Goal: Register for event/course

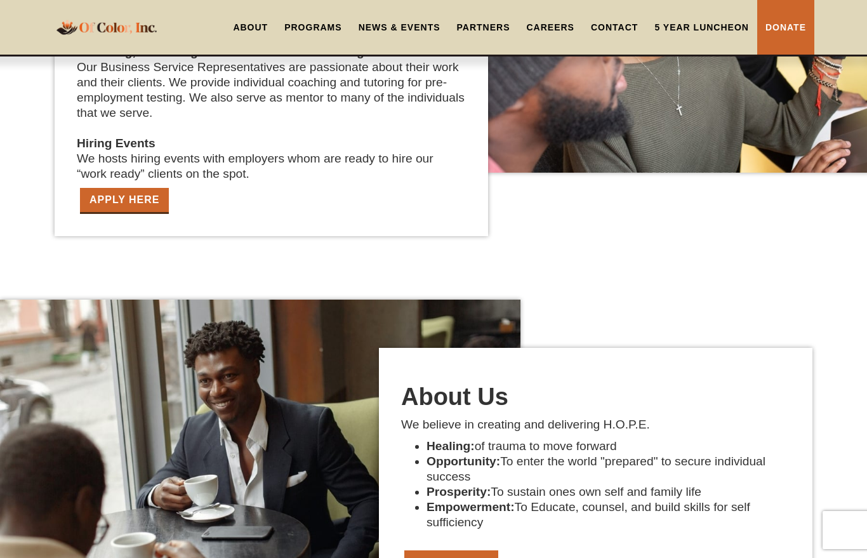
scroll to position [2234, 0]
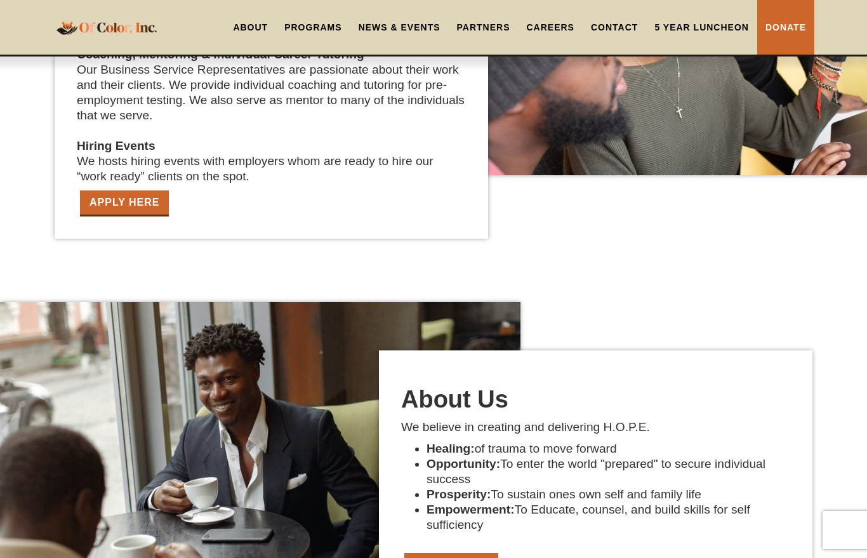
click at [252, 27] on link "About" at bounding box center [250, 27] width 51 height 55
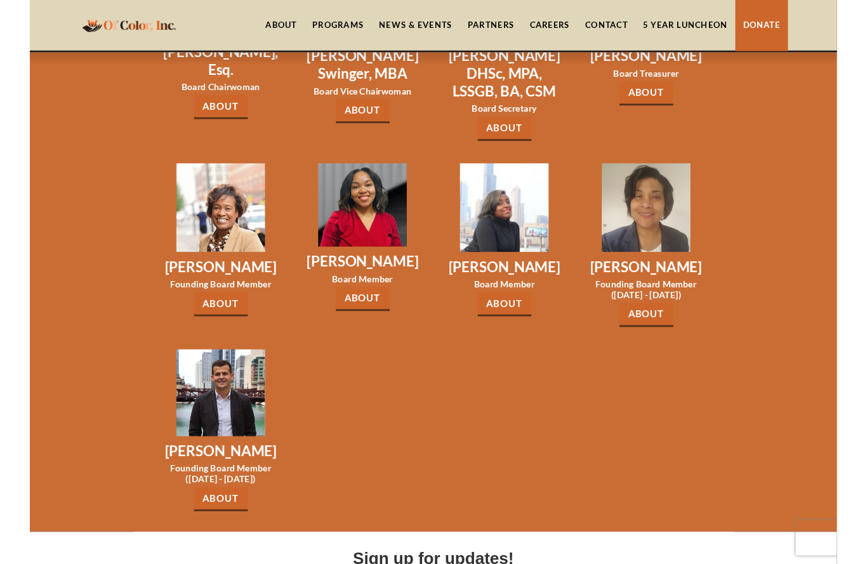
scroll to position [1979, 0]
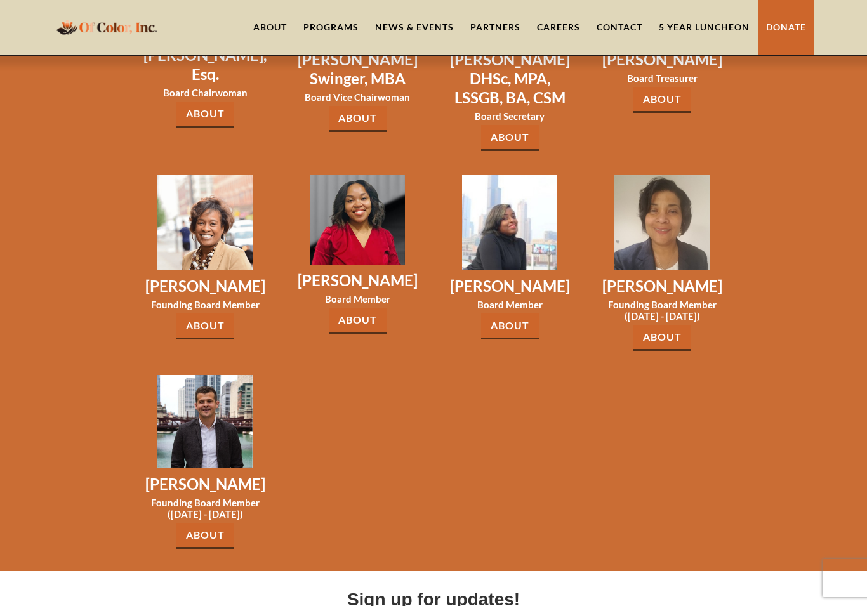
click at [221, 523] on link "About" at bounding box center [205, 536] width 58 height 26
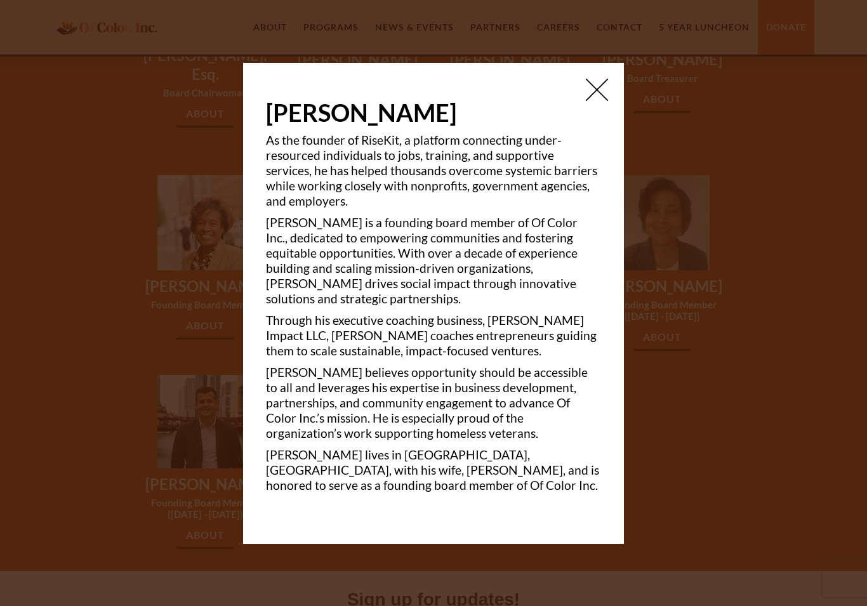
click at [598, 101] on img at bounding box center [597, 90] width 22 height 22
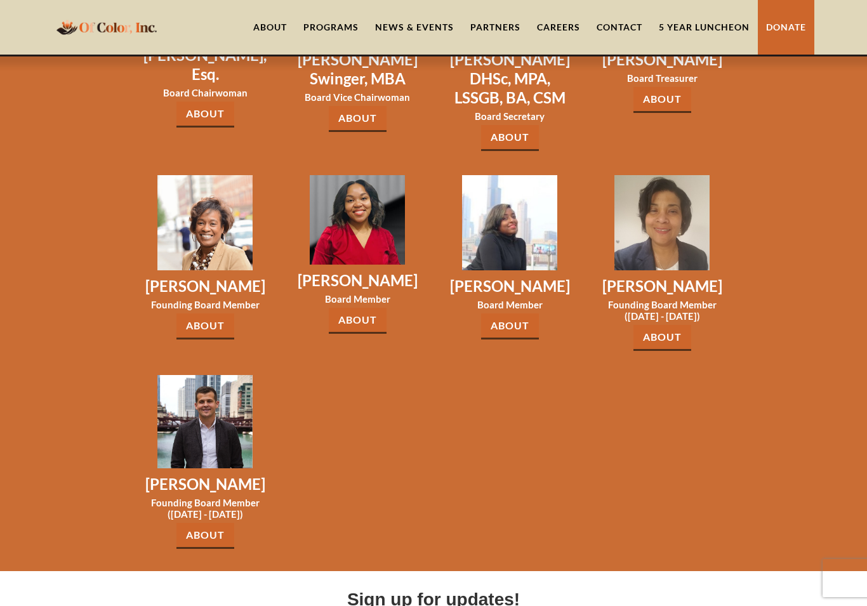
click at [672, 325] on link "About" at bounding box center [662, 338] width 58 height 26
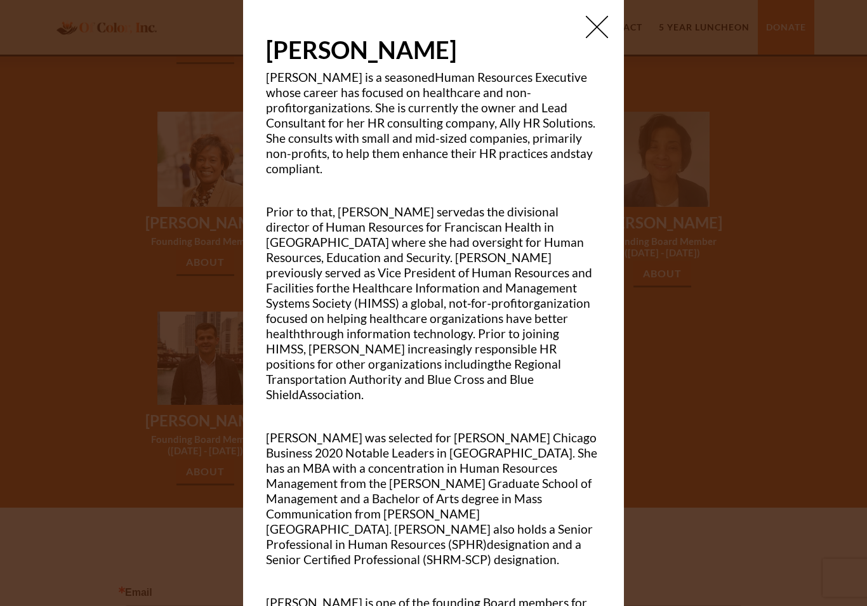
scroll to position [0, 0]
click at [597, 24] on img at bounding box center [597, 27] width 22 height 22
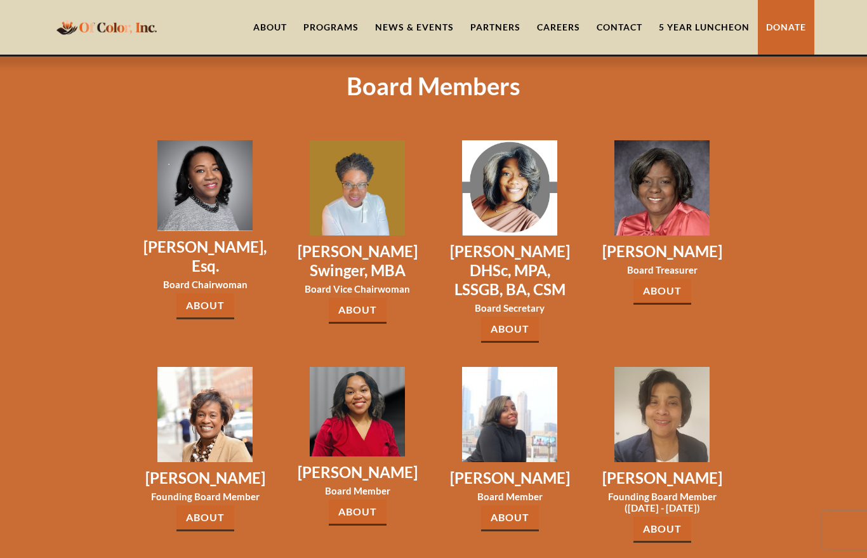
scroll to position [1787, 0]
click at [216, 294] on link "About" at bounding box center [205, 307] width 58 height 26
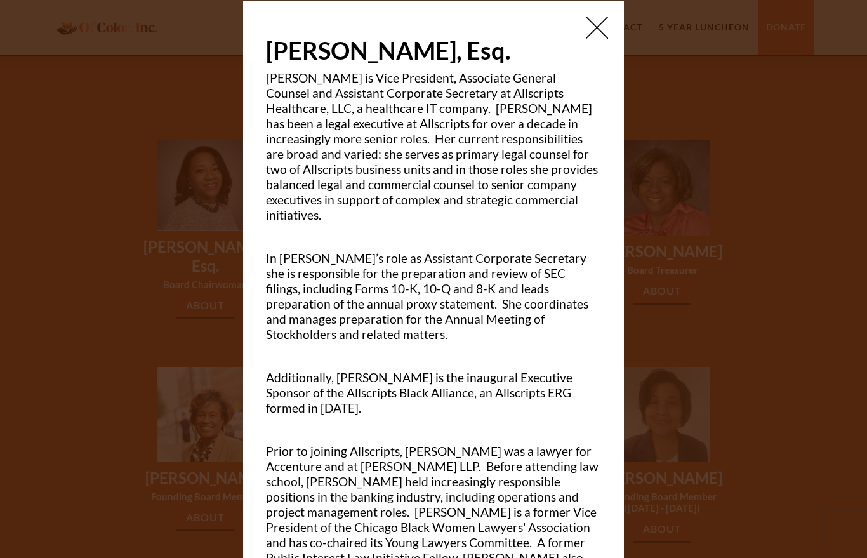
scroll to position [-1, 0]
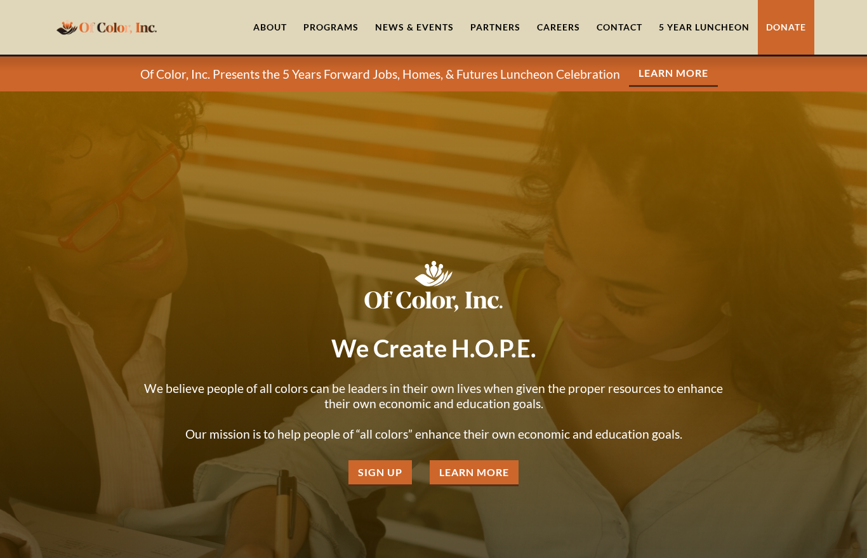
click at [275, 32] on link "About" at bounding box center [270, 27] width 50 height 55
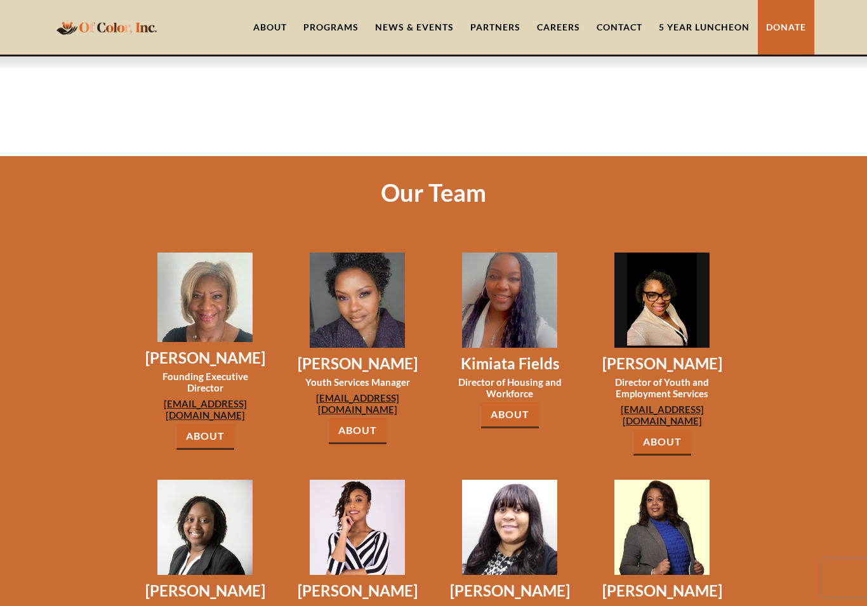
scroll to position [903, 0]
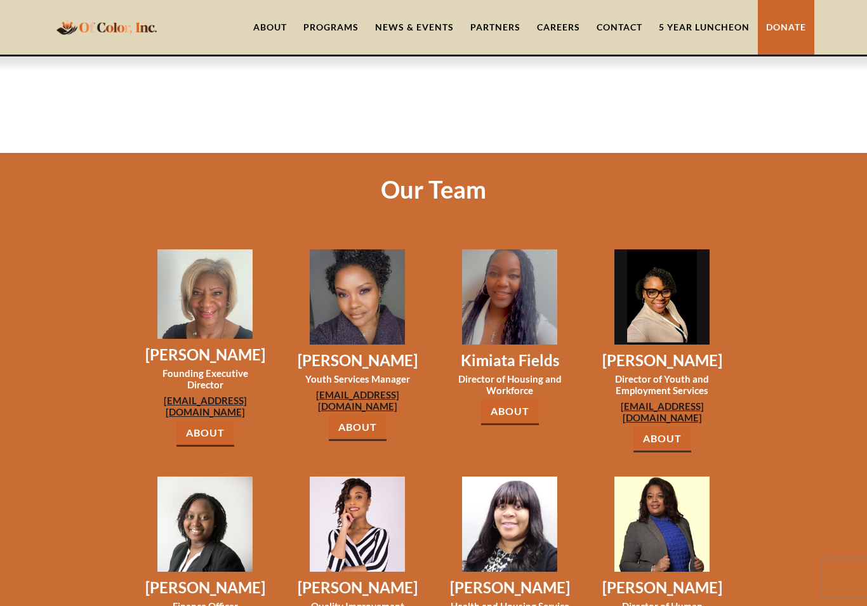
click at [524, 400] on link "About" at bounding box center [510, 413] width 58 height 26
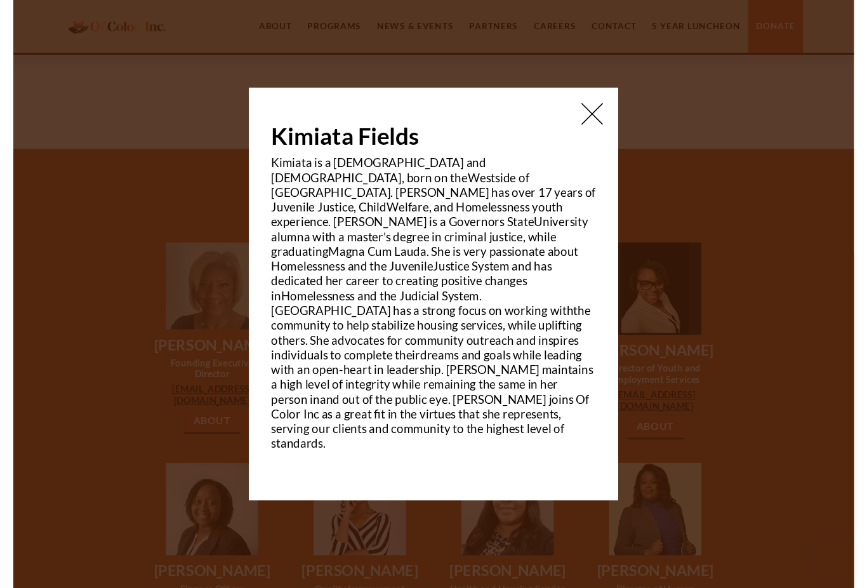
scroll to position [904, 0]
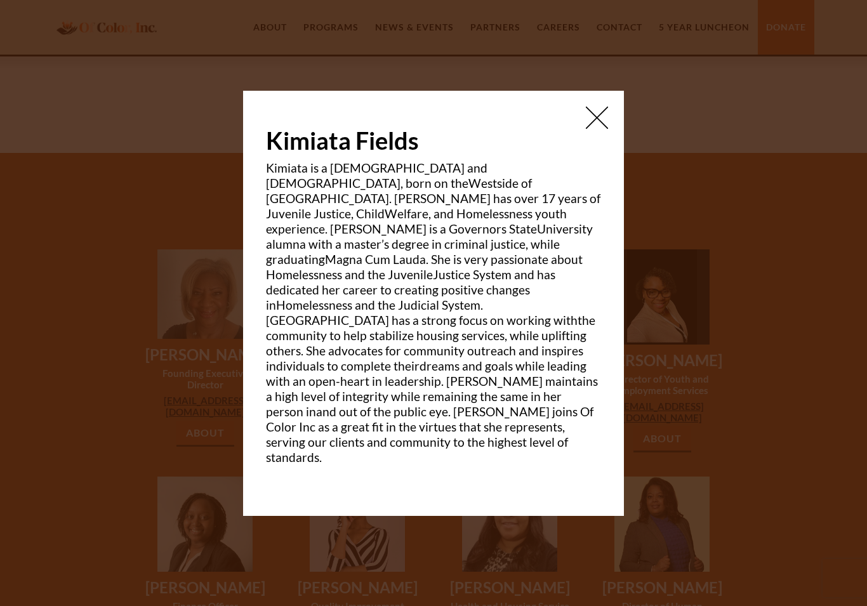
click at [601, 129] on img at bounding box center [597, 118] width 22 height 22
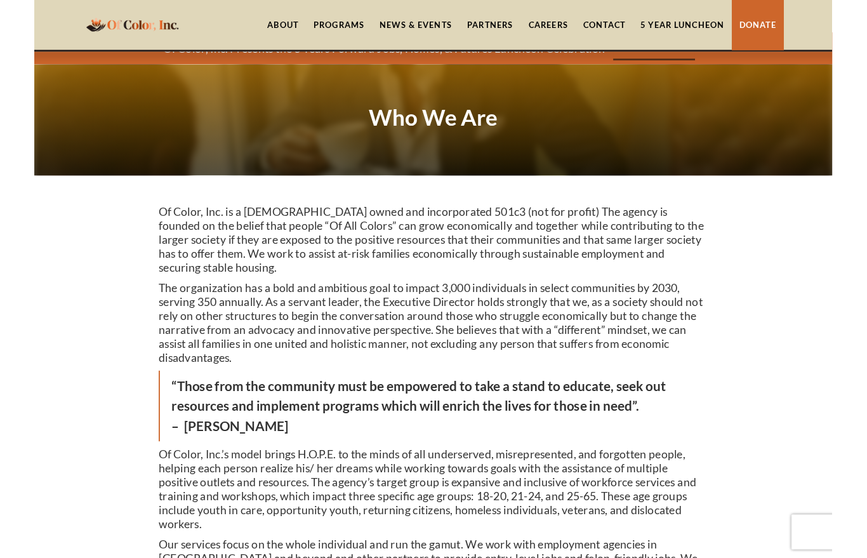
scroll to position [0, 0]
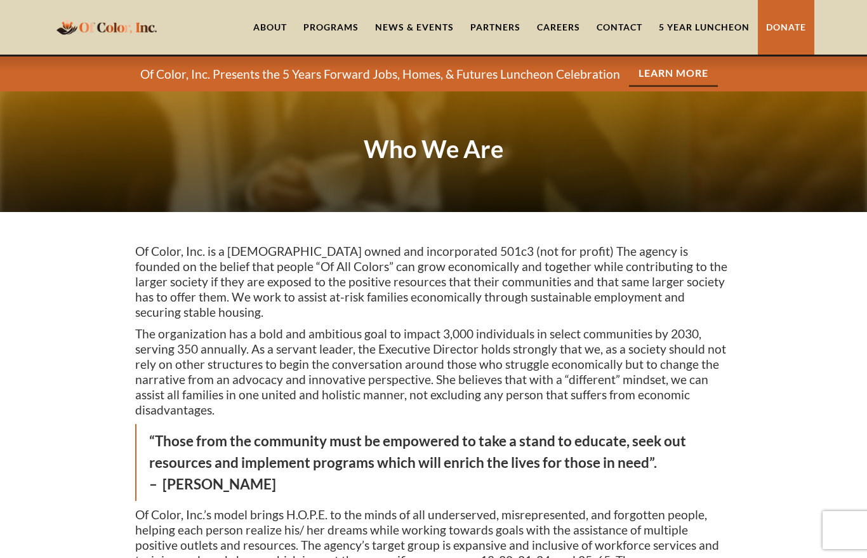
click at [417, 27] on link "News & Events" at bounding box center [414, 27] width 95 height 55
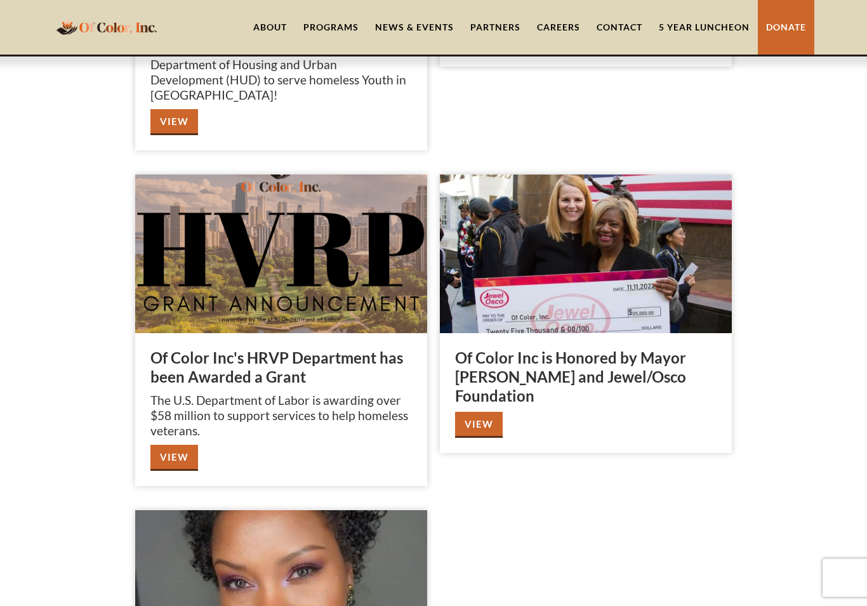
scroll to position [1792, 0]
click at [180, 445] on link "View" at bounding box center [174, 458] width 48 height 26
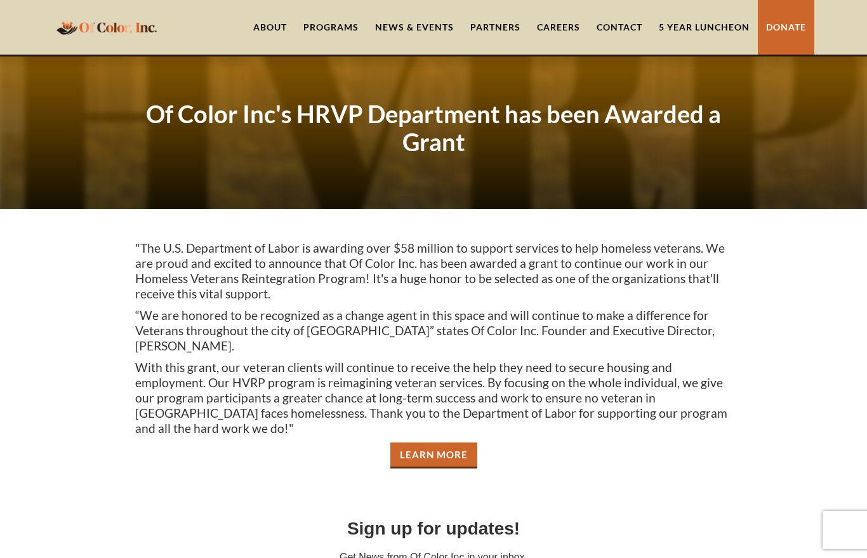
click at [706, 32] on link "5 Year Luncheon" at bounding box center [704, 27] width 107 height 55
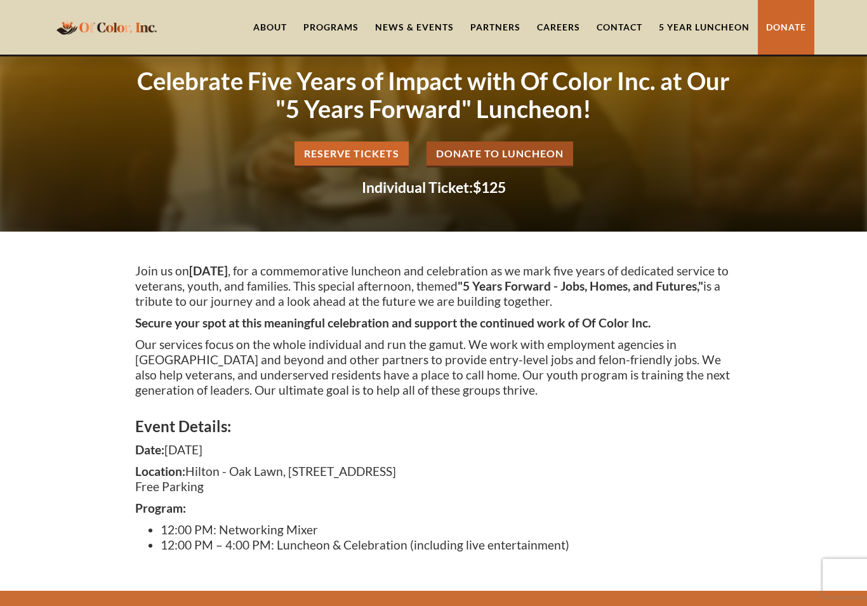
scroll to position [33, 0]
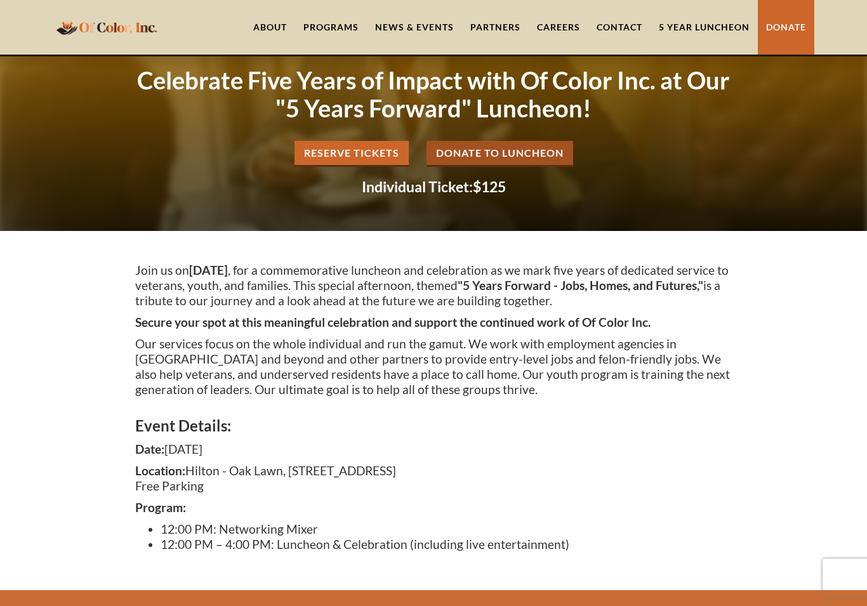
click at [372, 152] on link "Reserve Tickets" at bounding box center [352, 155] width 114 height 26
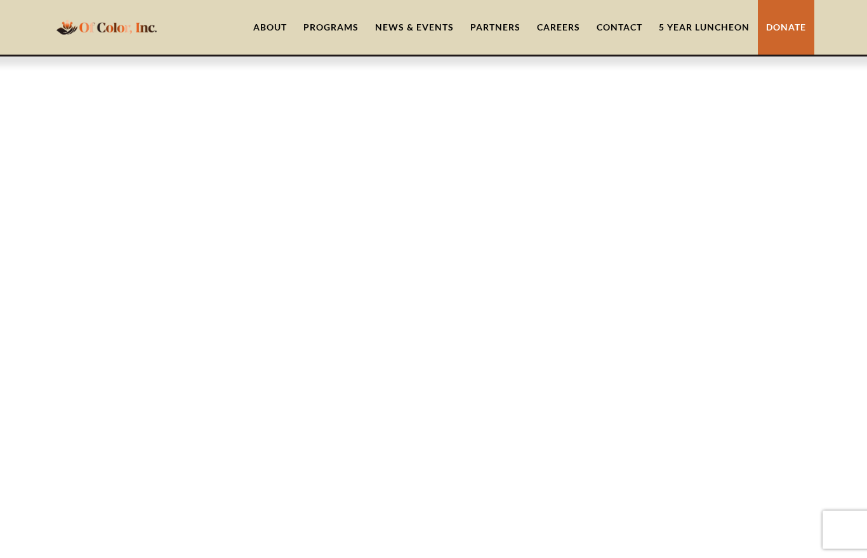
scroll to position [1808, 0]
click at [567, 27] on link "Careers" at bounding box center [559, 27] width 60 height 55
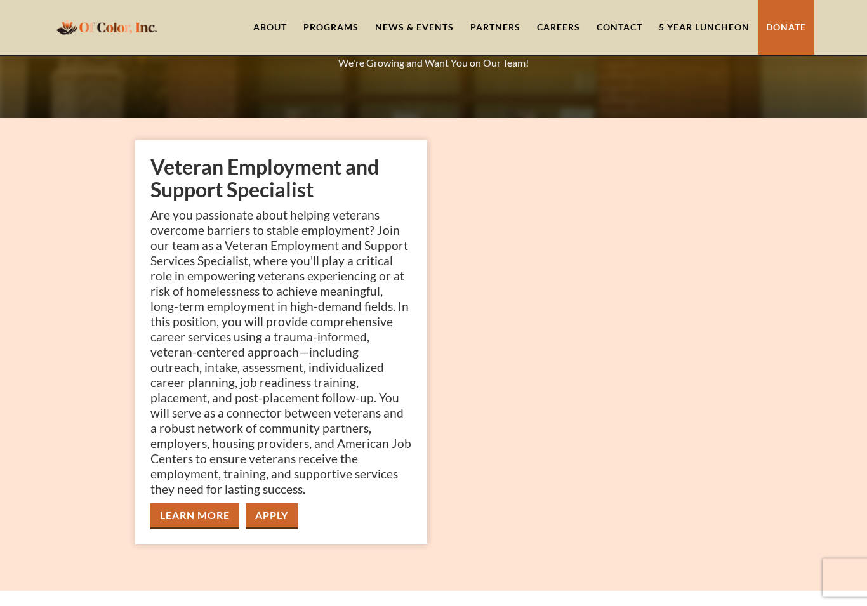
scroll to position [107, 0]
click at [209, 513] on link "Learn More" at bounding box center [194, 516] width 89 height 26
